Goal: Task Accomplishment & Management: Manage account settings

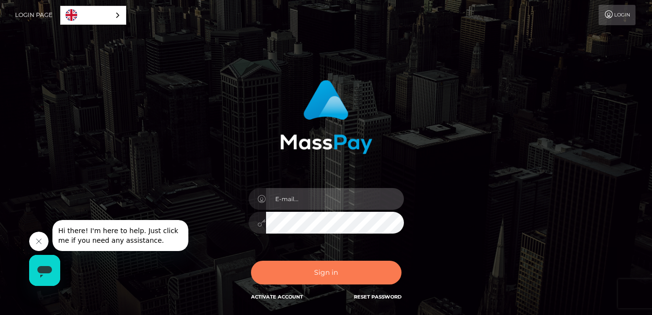
type input "bXVycGh5YXNoMDMxOTEwMjBAZ21haWwuY29t"
click at [320, 273] on button "Sign in" at bounding box center [326, 273] width 150 height 24
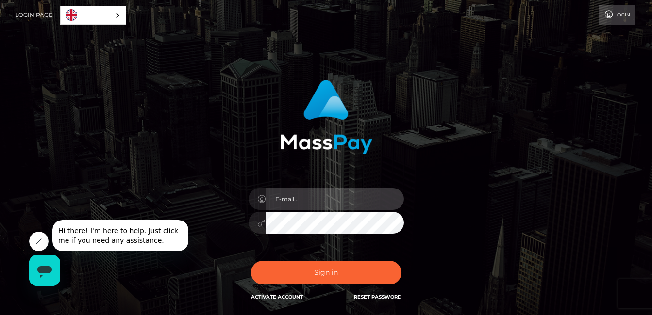
type input "bXVycGh5YXNoMDMxOTEwMjBAZ21haWwuY29t"
click at [265, 296] on link "Activate Account" at bounding box center [277, 297] width 52 height 6
